Goal: Task Accomplishment & Management: Complete application form

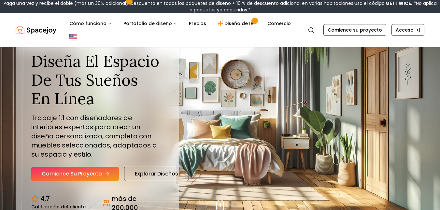
click at [90, 177] on font "Comience su proyecto" at bounding box center [72, 173] width 60 height 7
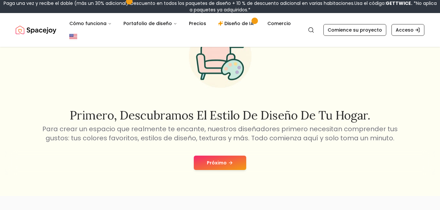
scroll to position [54, 0]
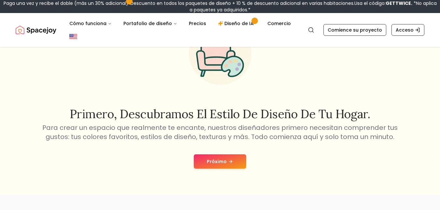
click at [214, 162] on font "Próximo" at bounding box center [217, 161] width 20 height 7
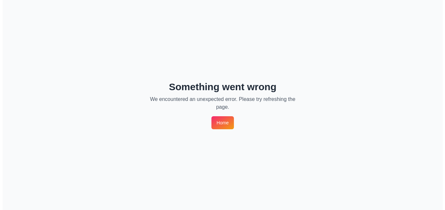
scroll to position [0, 0]
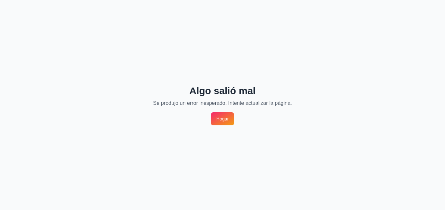
click at [213, 117] on link "Hogar" at bounding box center [222, 118] width 23 height 13
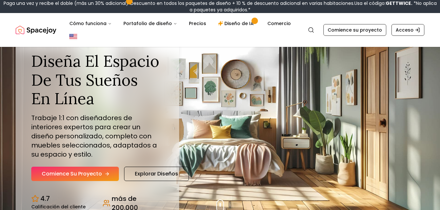
click at [71, 176] on font "Comience su proyecto" at bounding box center [72, 173] width 60 height 7
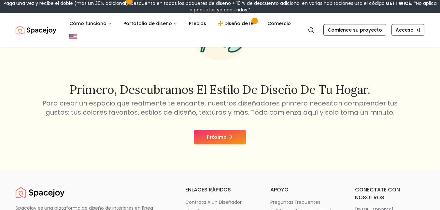
scroll to position [79, 0]
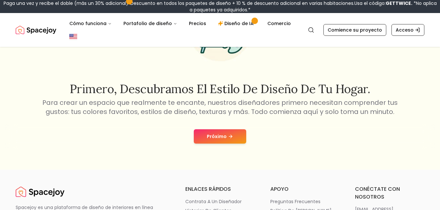
click at [227, 136] on button "Próximo" at bounding box center [220, 136] width 52 height 14
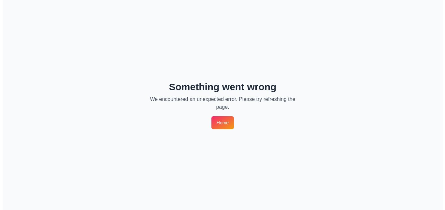
scroll to position [0, 0]
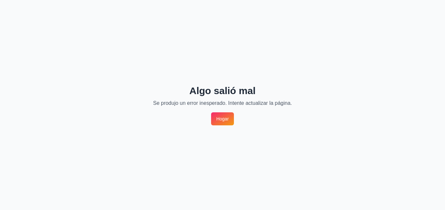
click at [214, 121] on link "Hogar" at bounding box center [222, 118] width 23 height 13
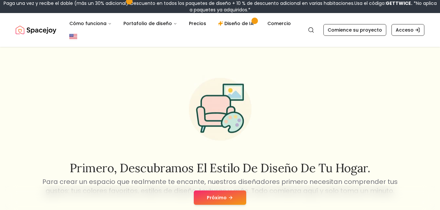
click at [213, 203] on button "Próximo" at bounding box center [220, 197] width 52 height 14
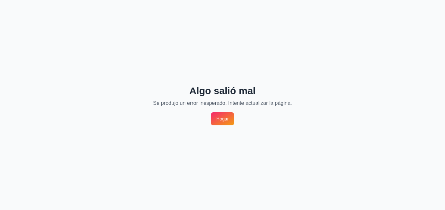
click at [224, 123] on link "Hogar" at bounding box center [222, 118] width 23 height 13
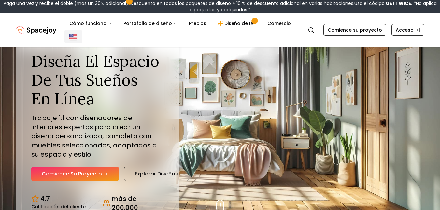
click at [73, 36] on img "Global" at bounding box center [73, 37] width 8 height 8
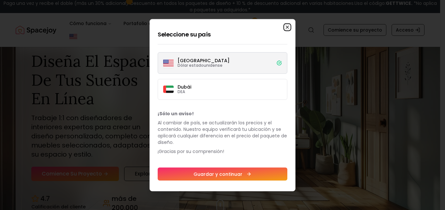
click at [288, 28] on icon "button" at bounding box center [287, 27] width 3 height 3
